Goal: Task Accomplishment & Management: Use online tool/utility

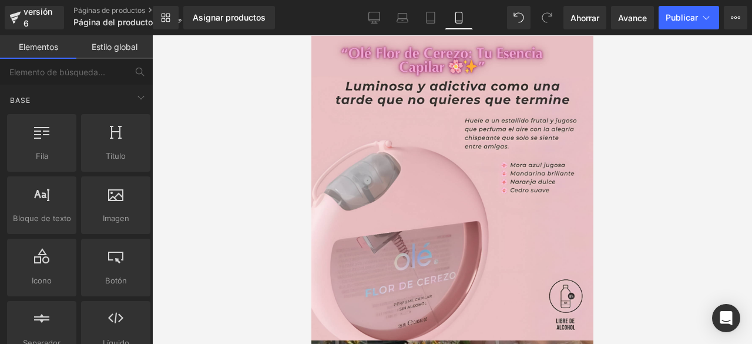
drag, startPoint x: 588, startPoint y: 165, endPoint x: 904, endPoint y: 91, distance: 324.5
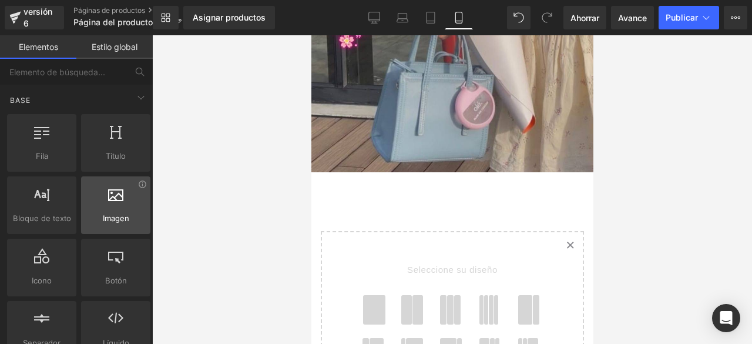
scroll to position [573, 0]
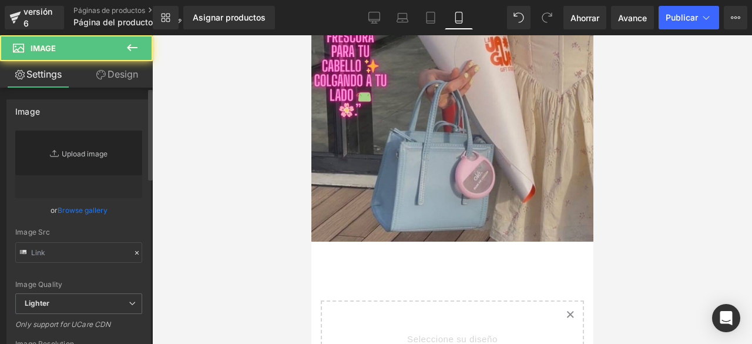
type input "//[DOMAIN_NAME][URL]"
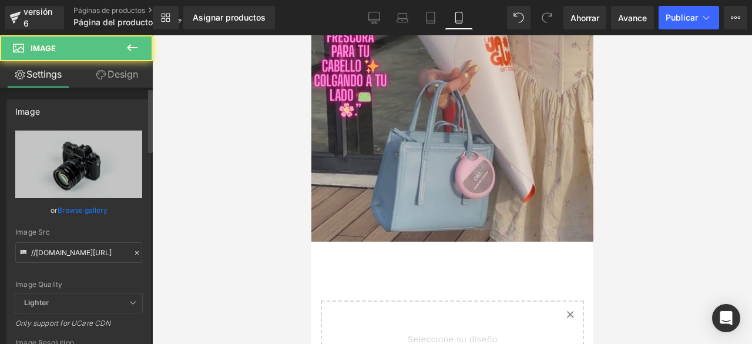
scroll to position [738, 0]
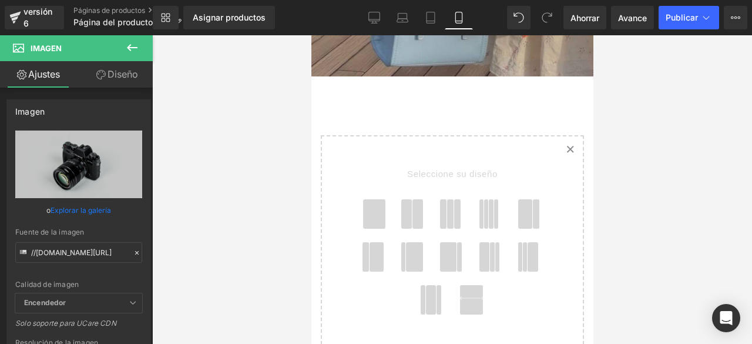
click at [129, 48] on icon at bounding box center [132, 47] width 11 height 7
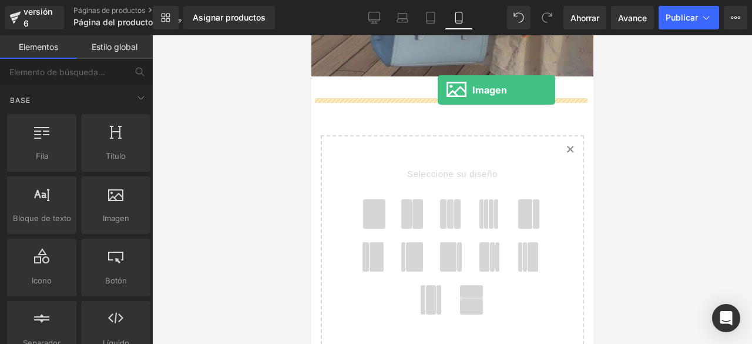
drag, startPoint x: 438, startPoint y: 236, endPoint x: 434, endPoint y: 77, distance: 159.2
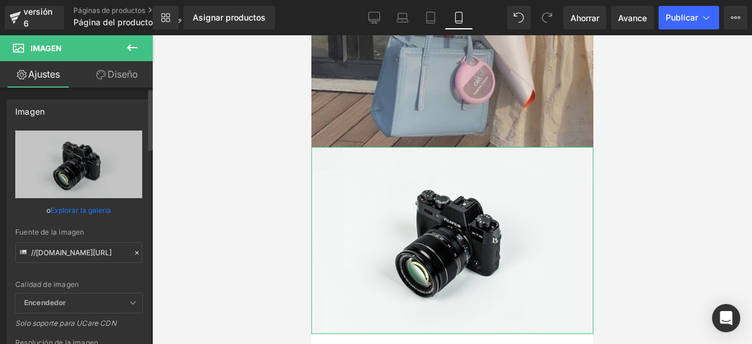
click at [79, 210] on font "Explorar la galería" at bounding box center [81, 210] width 60 height 9
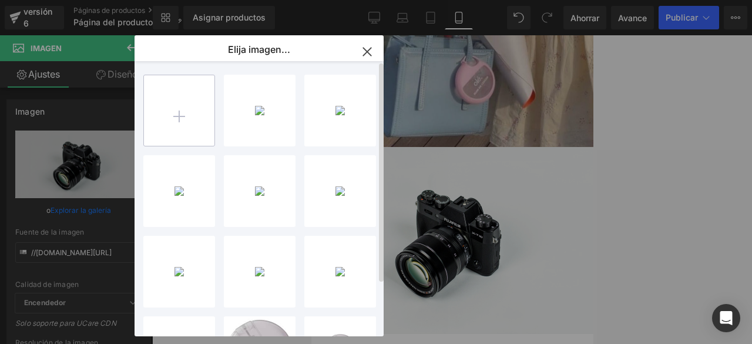
click at [191, 130] on input "file" at bounding box center [179, 110] width 70 height 70
type input "C:\fakepath\Fórmula sin alcohol no reseca el cabello. Apto para uso diario. Inc…"
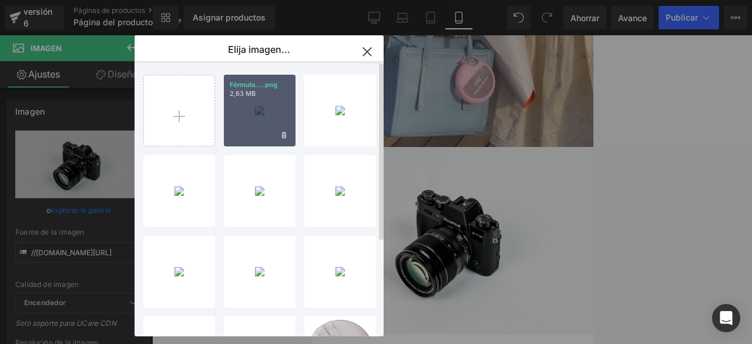
click at [260, 106] on div "Fórmula....png 2,63 MB" at bounding box center [260, 111] width 72 height 72
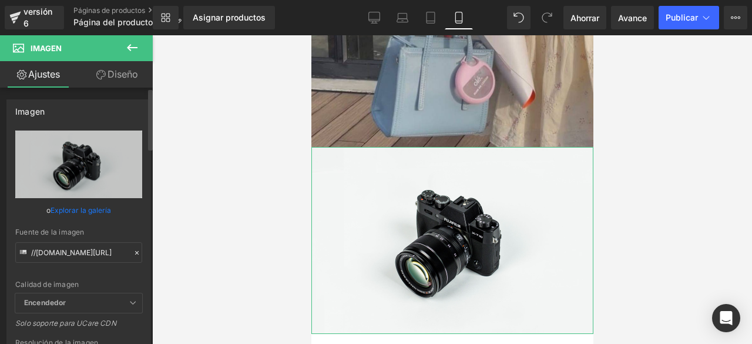
click at [82, 206] on font "Explorar la galería" at bounding box center [81, 210] width 60 height 9
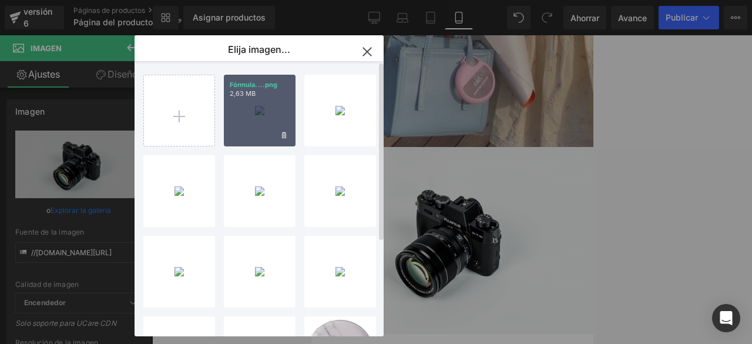
click at [250, 110] on div "Fórmula....png 2,63 MB" at bounding box center [260, 111] width 72 height 72
type input "[URL][DOMAIN_NAME]"
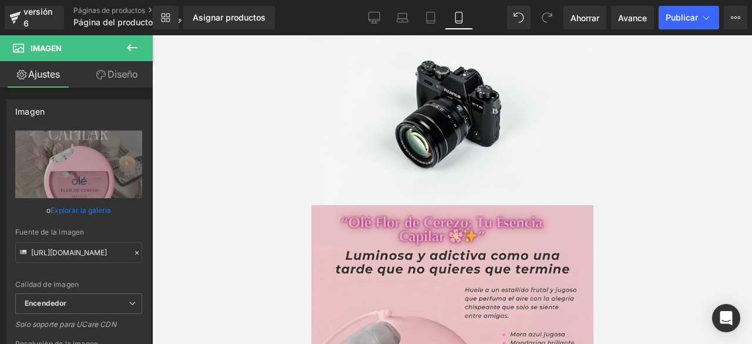
scroll to position [0, 0]
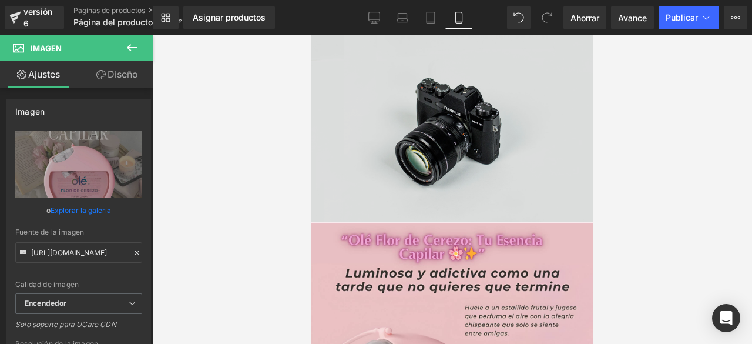
click at [463, 140] on img at bounding box center [452, 128] width 282 height 187
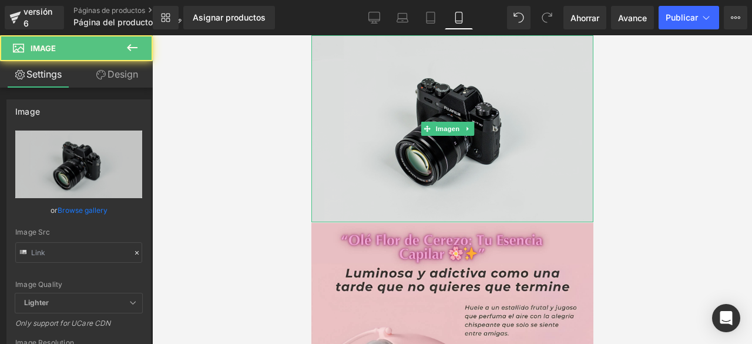
type input "//[DOMAIN_NAME][URL]"
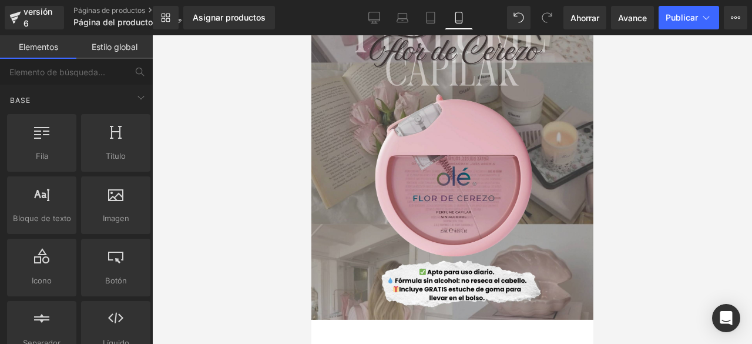
scroll to position [681, 0]
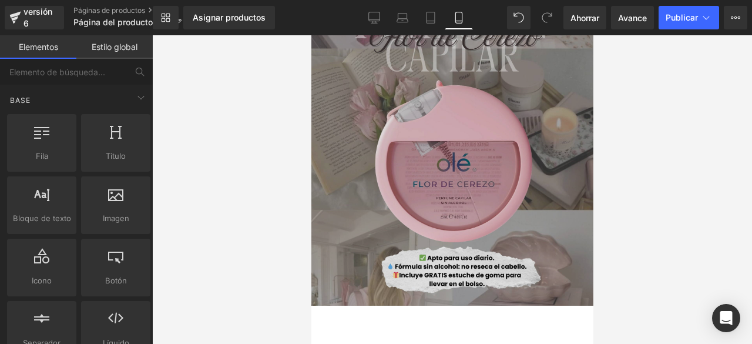
click at [564, 160] on img at bounding box center [452, 126] width 282 height 359
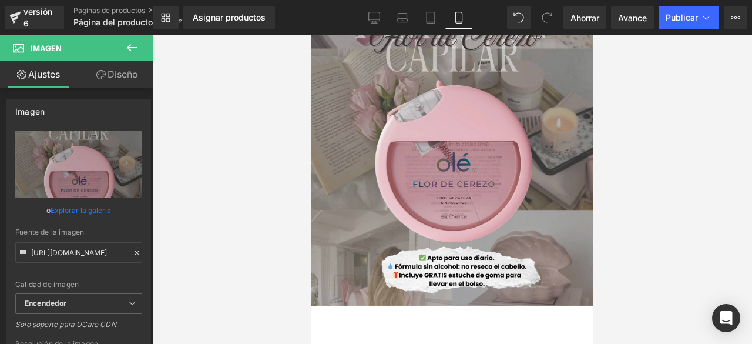
click at [751, 165] on div at bounding box center [452, 189] width 600 height 308
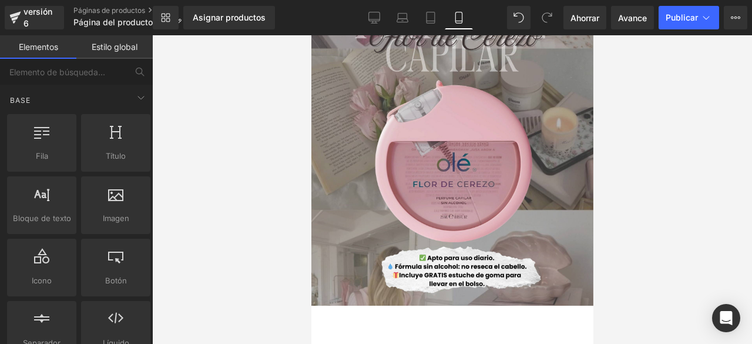
scroll to position [0, 0]
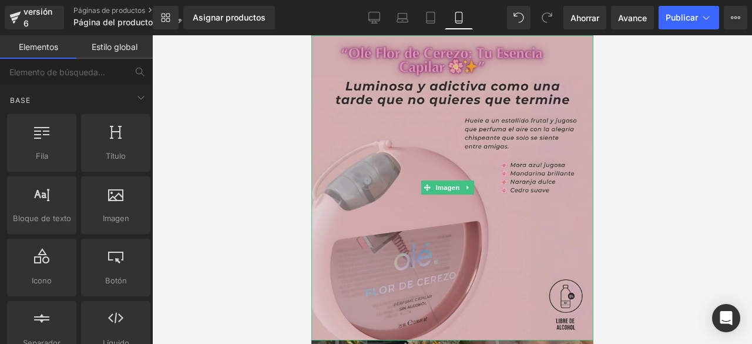
click at [364, 150] on img at bounding box center [452, 187] width 282 height 305
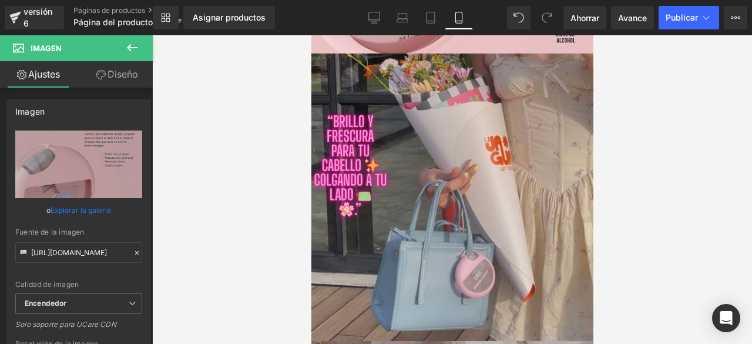
scroll to position [56, 0]
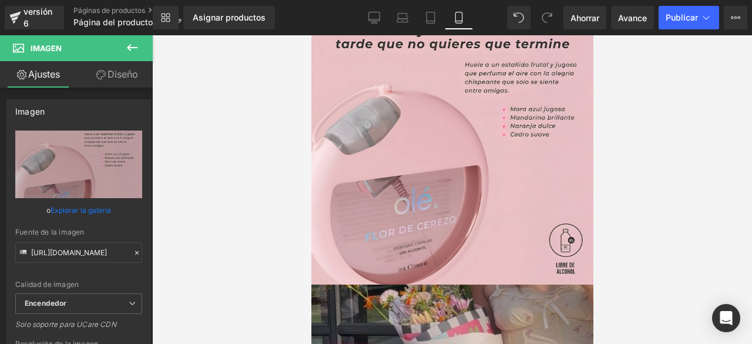
drag, startPoint x: 591, startPoint y: 166, endPoint x: 917, endPoint y: 38, distance: 350.0
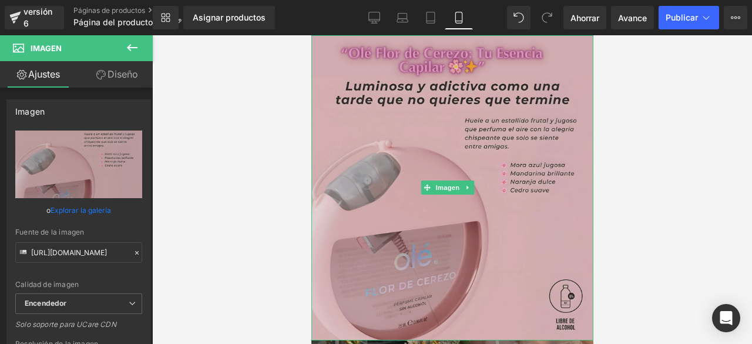
click at [490, 100] on img at bounding box center [452, 187] width 282 height 305
click at [371, 122] on img at bounding box center [452, 187] width 282 height 305
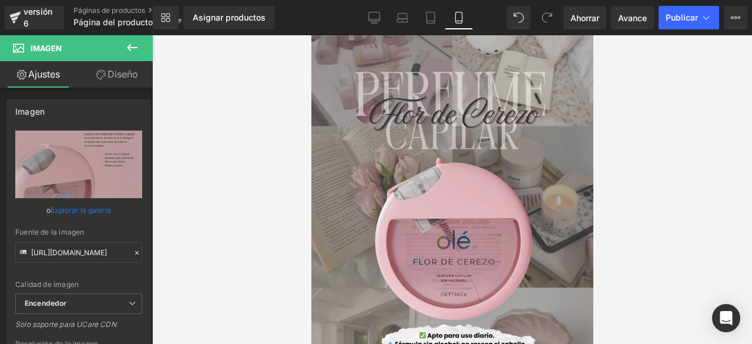
scroll to position [886, 0]
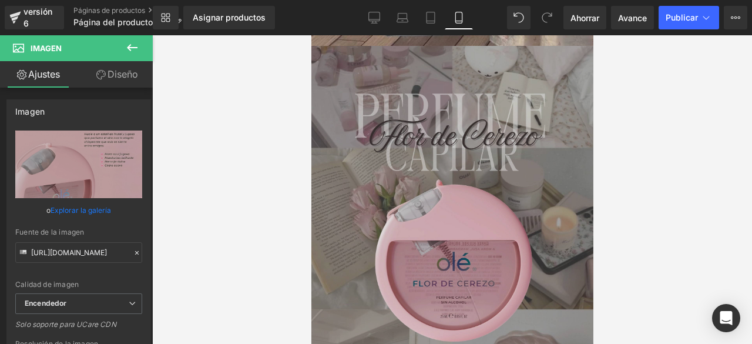
click at [564, 227] on img at bounding box center [452, 225] width 282 height 359
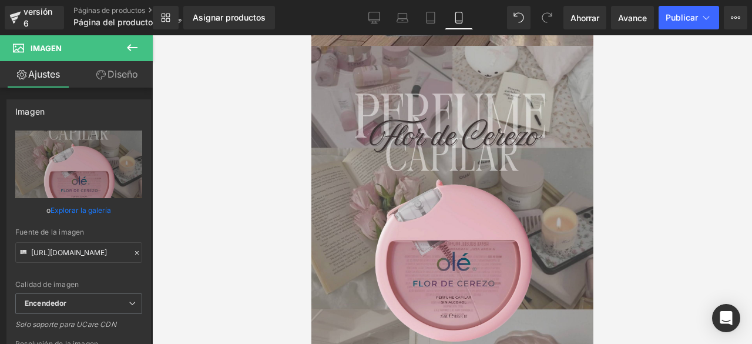
scroll to position [0, 0]
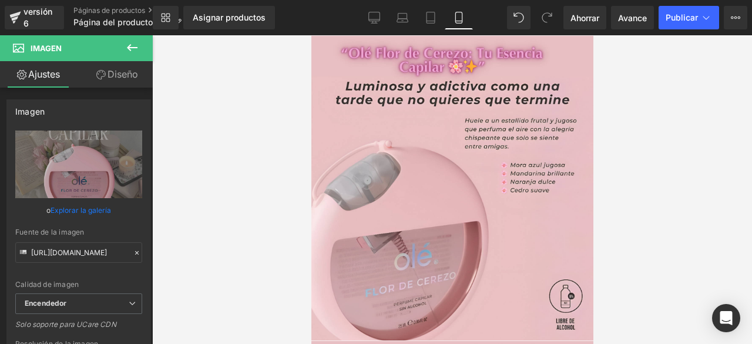
drag, startPoint x: 586, startPoint y: 216, endPoint x: 898, endPoint y: 68, distance: 345.2
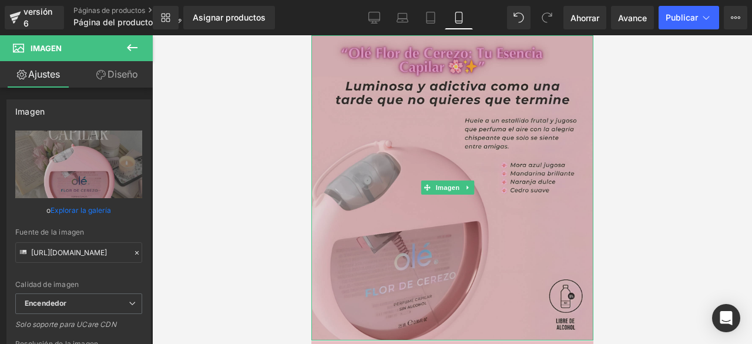
click at [524, 122] on img at bounding box center [452, 187] width 282 height 305
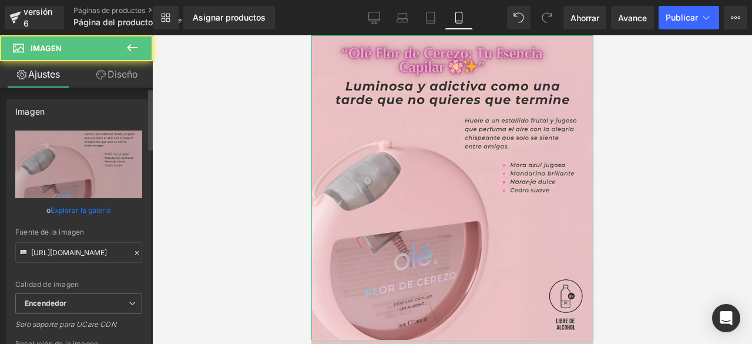
click at [91, 211] on font "Explorar la galería" at bounding box center [81, 210] width 60 height 9
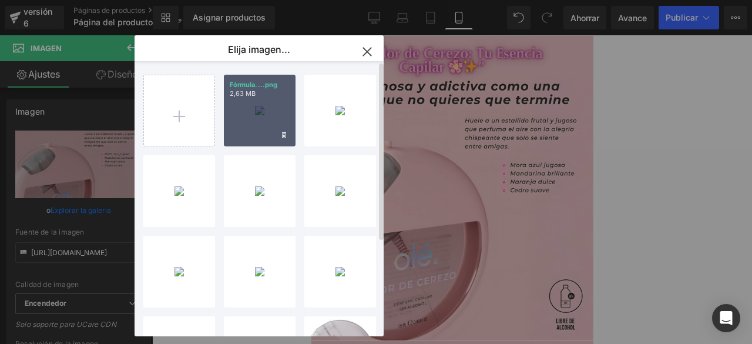
click at [258, 85] on font "Fórmula....png" at bounding box center [254, 84] width 48 height 8
type input "[URL][DOMAIN_NAME]"
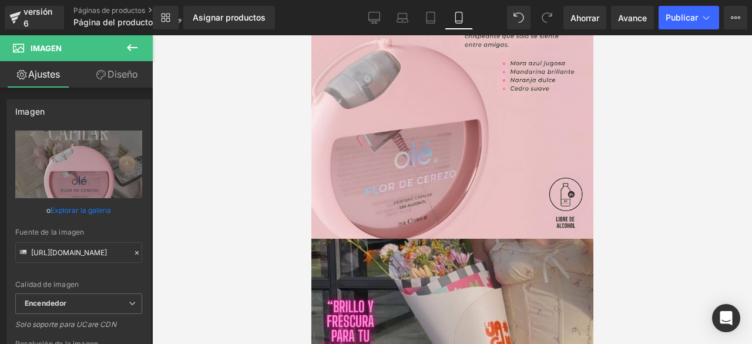
scroll to position [468, 0]
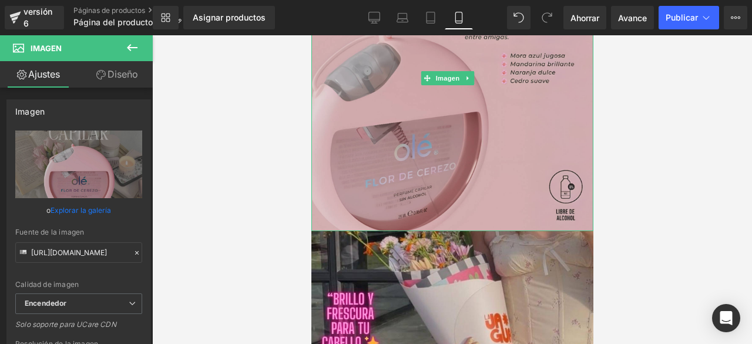
click at [510, 134] on img at bounding box center [452, 78] width 282 height 305
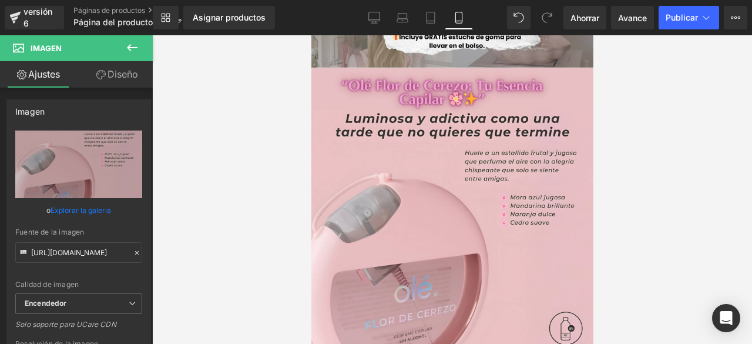
scroll to position [403, 0]
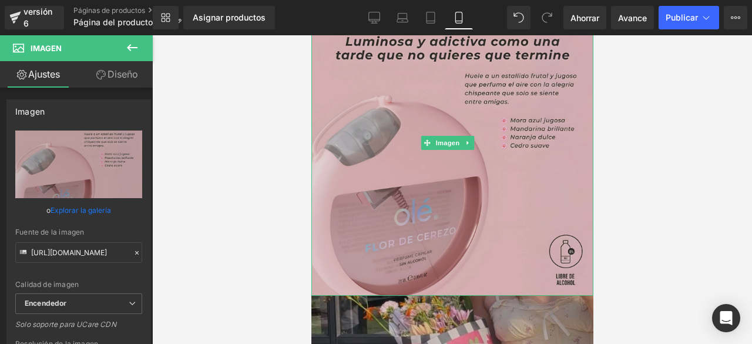
click at [531, 149] on img at bounding box center [452, 143] width 282 height 305
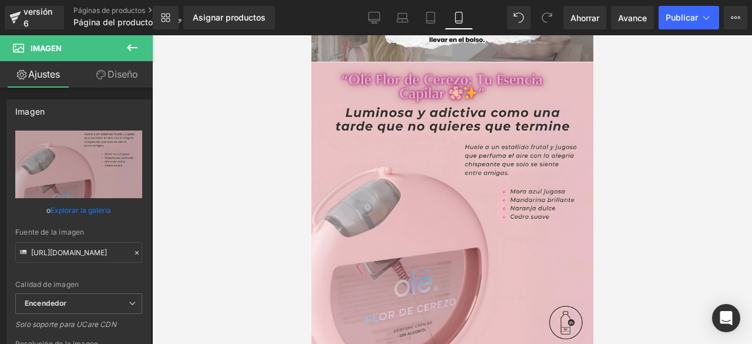
scroll to position [335, 0]
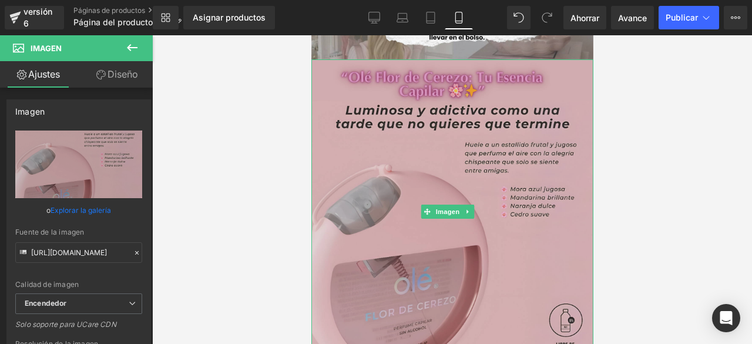
click at [547, 165] on img at bounding box center [452, 211] width 282 height 305
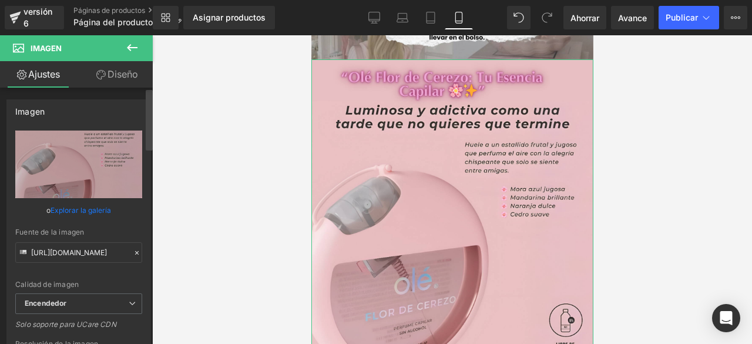
click at [149, 189] on div at bounding box center [149, 218] width 7 height 257
click at [151, 175] on div at bounding box center [149, 218] width 7 height 257
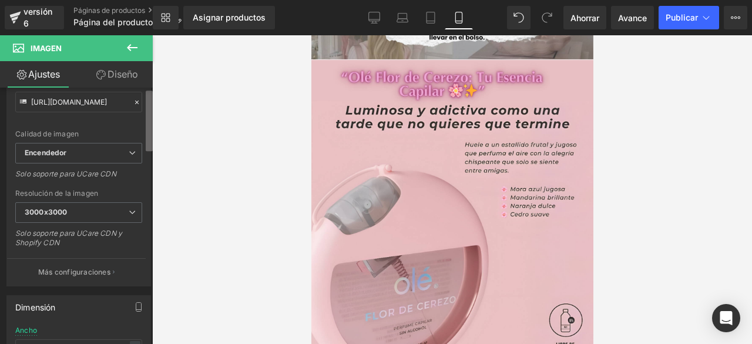
scroll to position [0, 0]
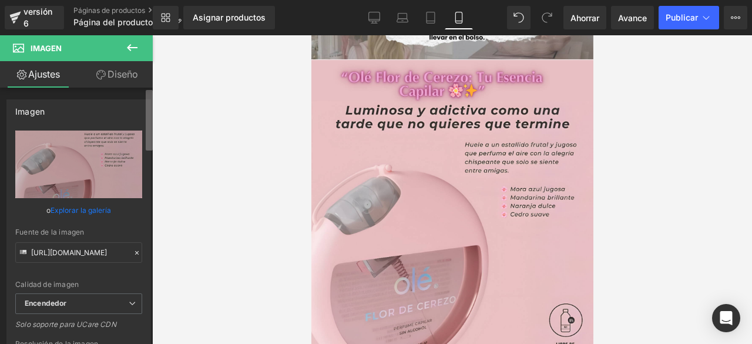
click at [152, 85] on div "Ajustes Diseño Imagen [URL][DOMAIN_NAME] Reemplazar imagen Subir imagen o Explo…" at bounding box center [76, 218] width 153 height 314
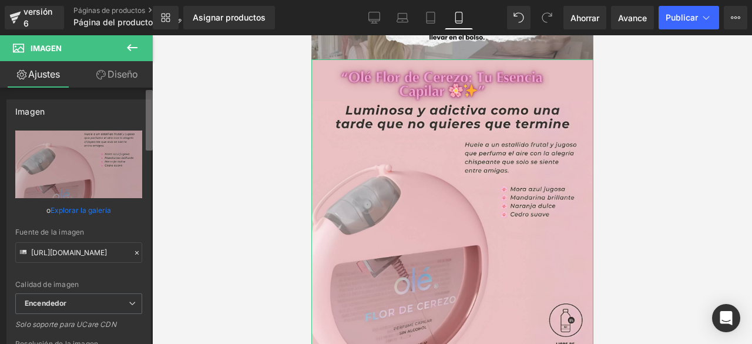
click at [152, 99] on b at bounding box center [149, 120] width 7 height 60
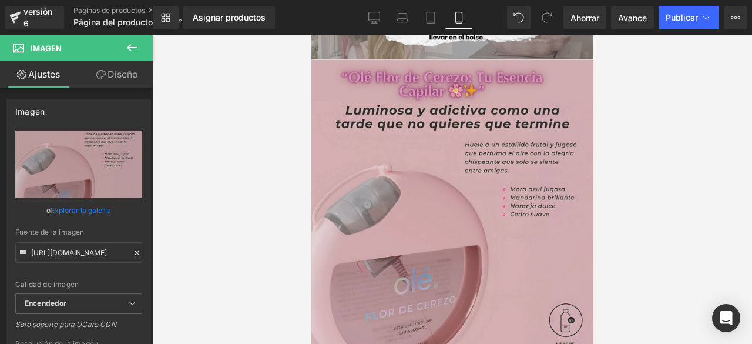
click at [456, 140] on img at bounding box center [452, 211] width 282 height 305
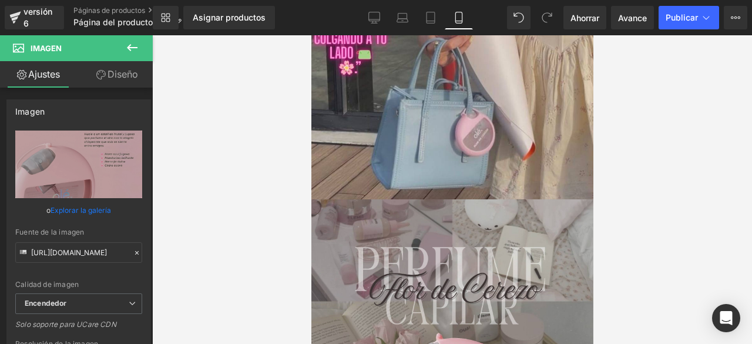
scroll to position [1035, 0]
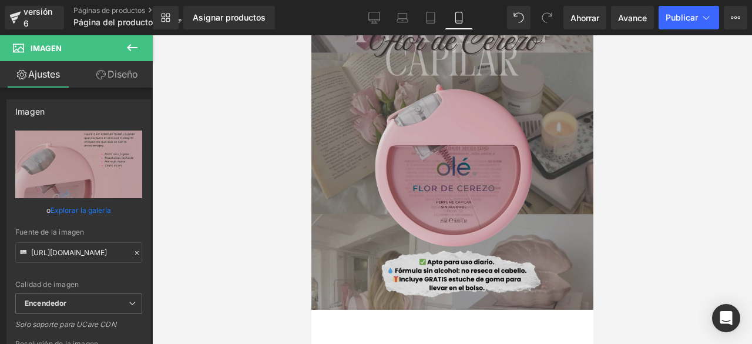
click at [540, 173] on img at bounding box center [452, 130] width 282 height 359
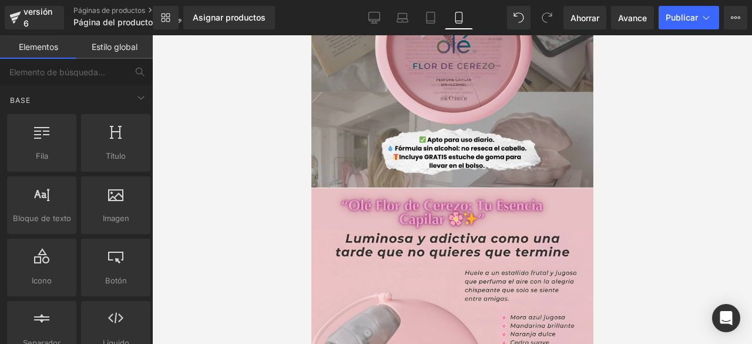
scroll to position [0, 0]
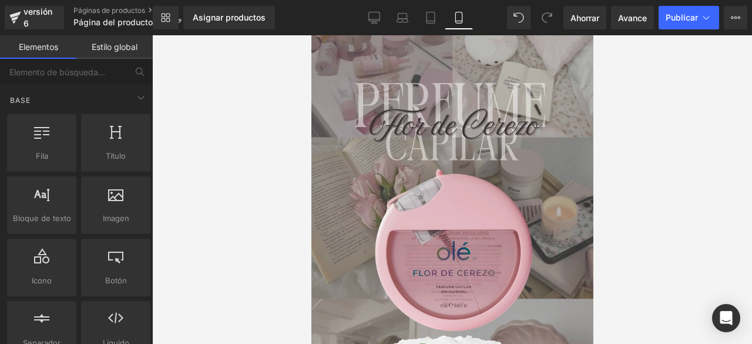
drag, startPoint x: 590, startPoint y: 95, endPoint x: 907, endPoint y: 106, distance: 317.3
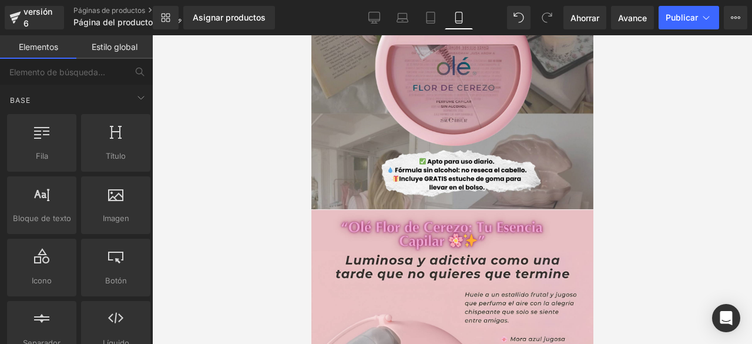
scroll to position [127, 0]
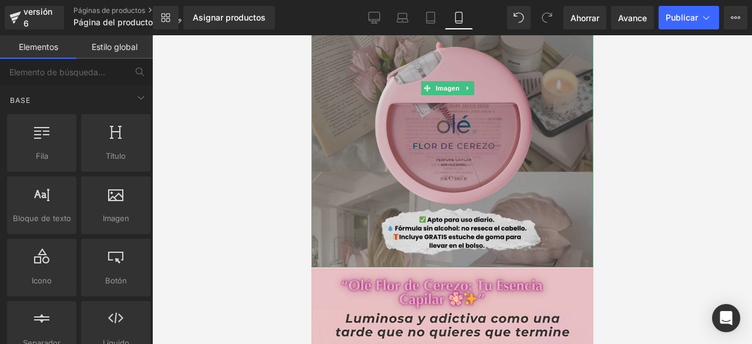
click at [443, 224] on img at bounding box center [452, 87] width 282 height 359
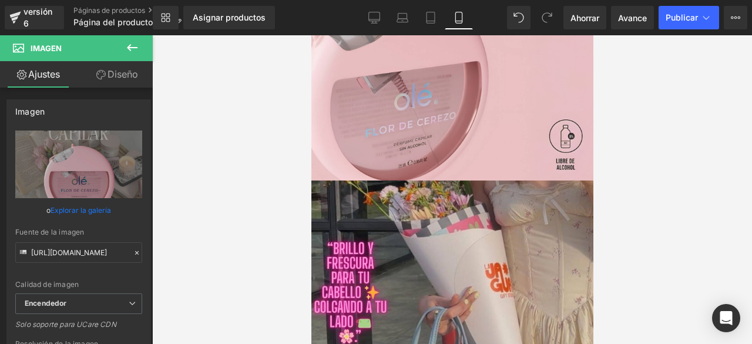
scroll to position [611, 0]
